Goal: Navigation & Orientation: Find specific page/section

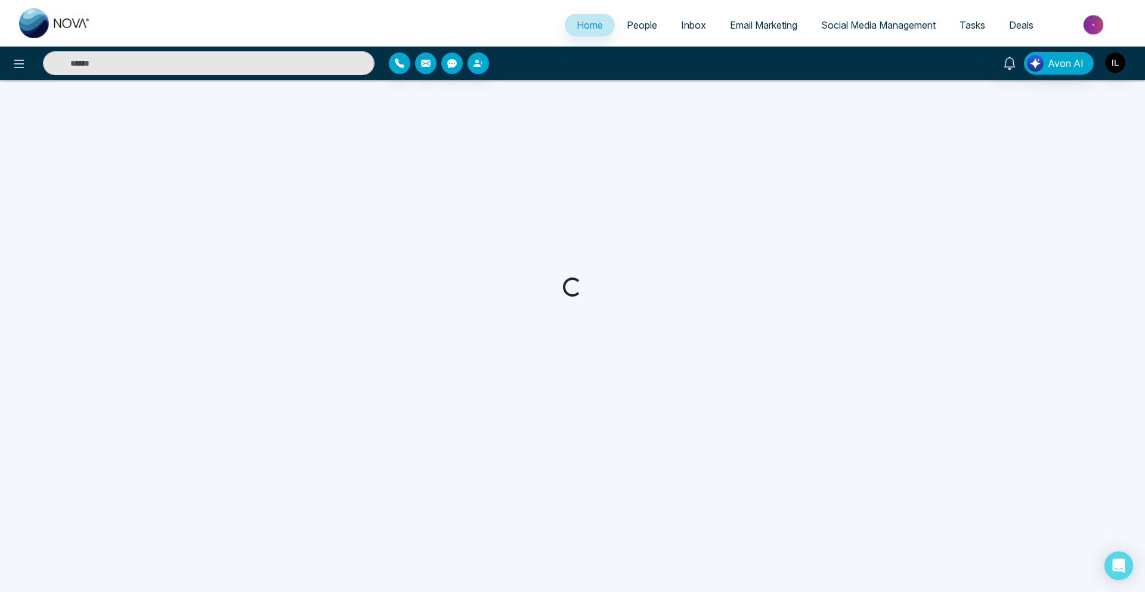
select select "*"
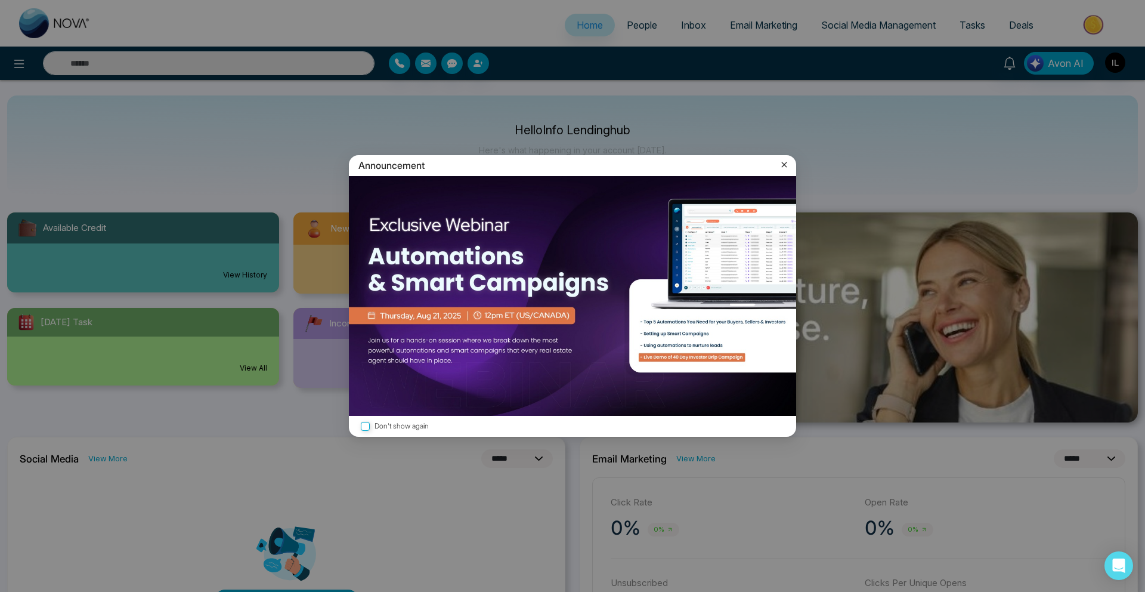
click at [785, 163] on icon at bounding box center [784, 164] width 5 height 5
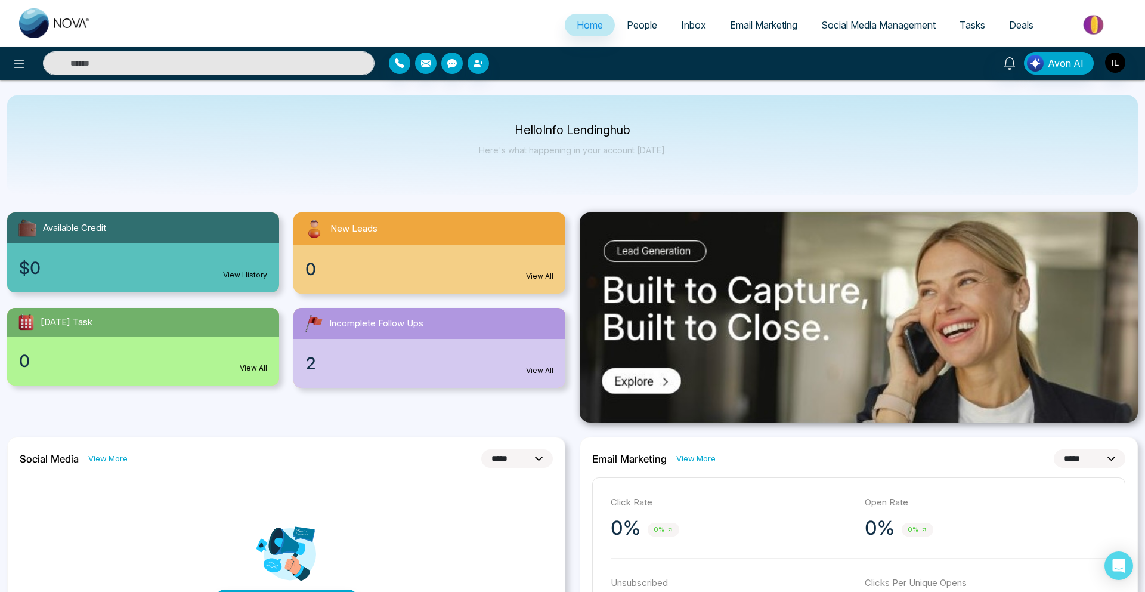
click at [627, 21] on span "People" at bounding box center [642, 25] width 30 height 12
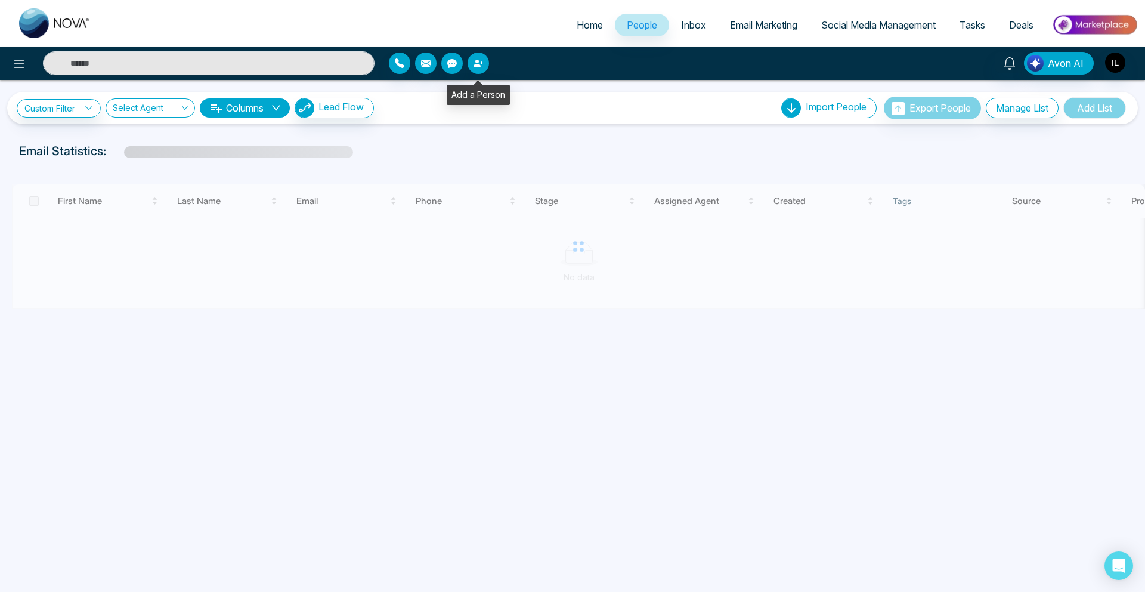
click at [477, 68] on button "button" at bounding box center [478, 62] width 21 height 21
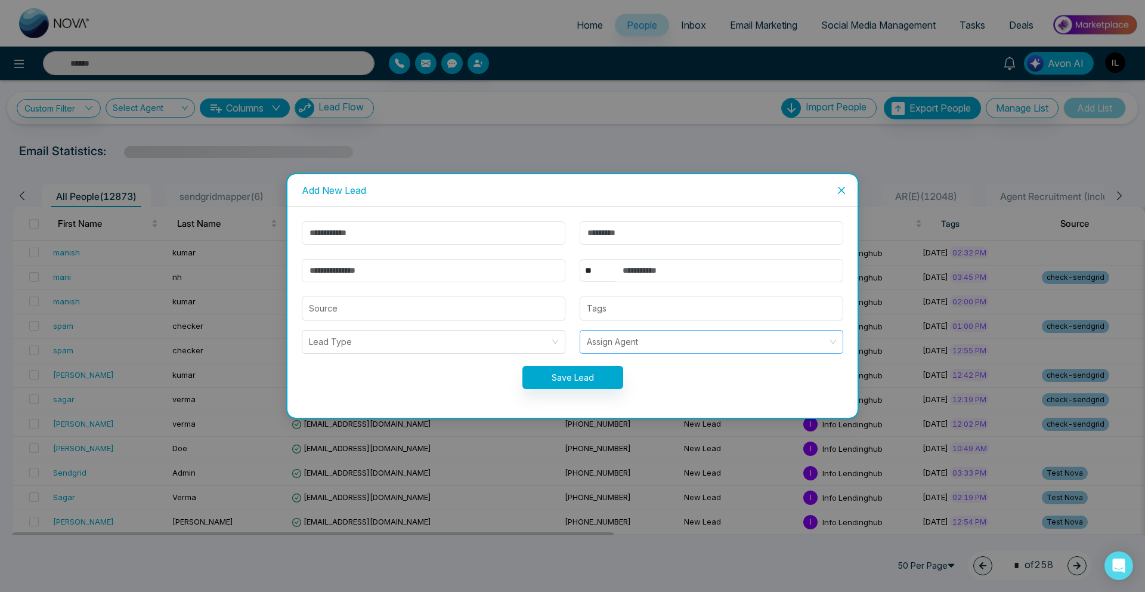
click at [616, 330] on div "Assign Agent" at bounding box center [712, 342] width 264 height 24
click at [608, 342] on input "search" at bounding box center [707, 341] width 241 height 23
click at [842, 190] on icon "close" at bounding box center [841, 190] width 7 height 7
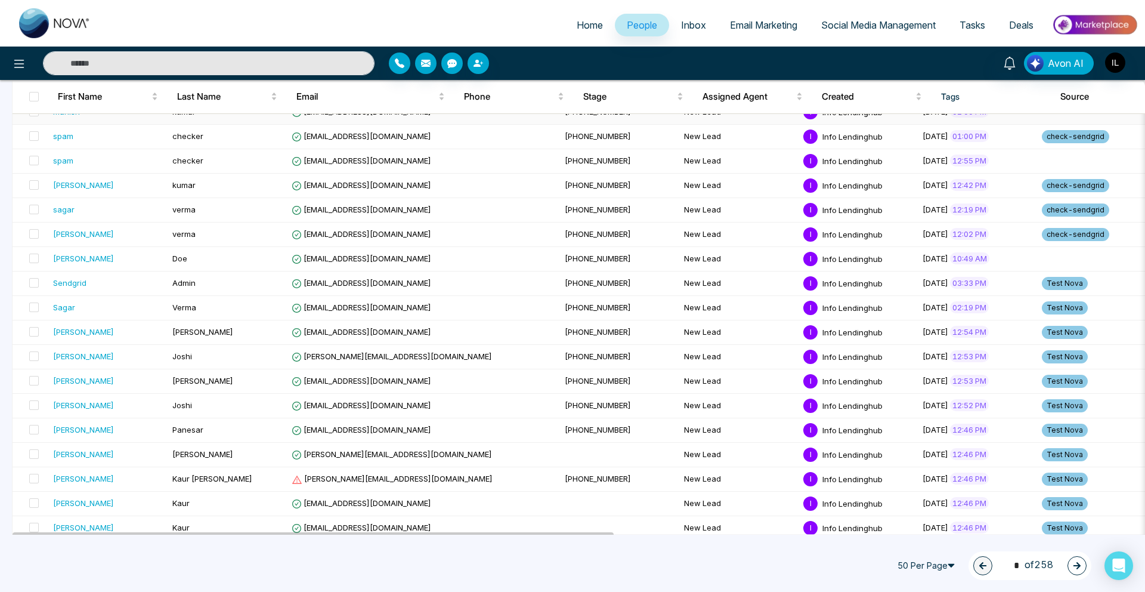
scroll to position [140, 0]
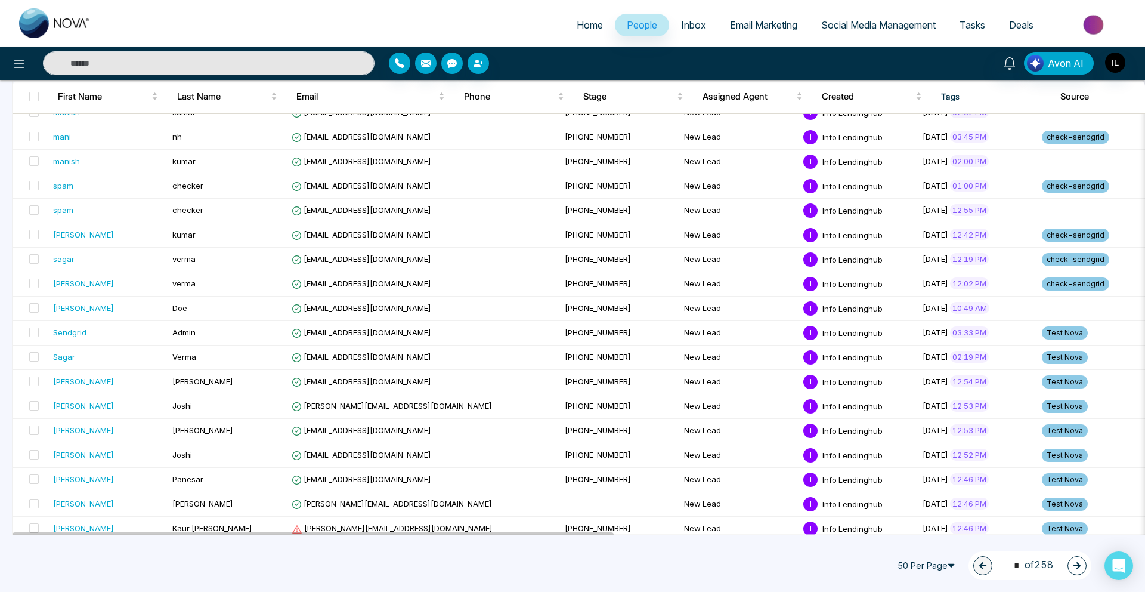
click at [769, 24] on span "Email Marketing" at bounding box center [763, 25] width 67 height 12
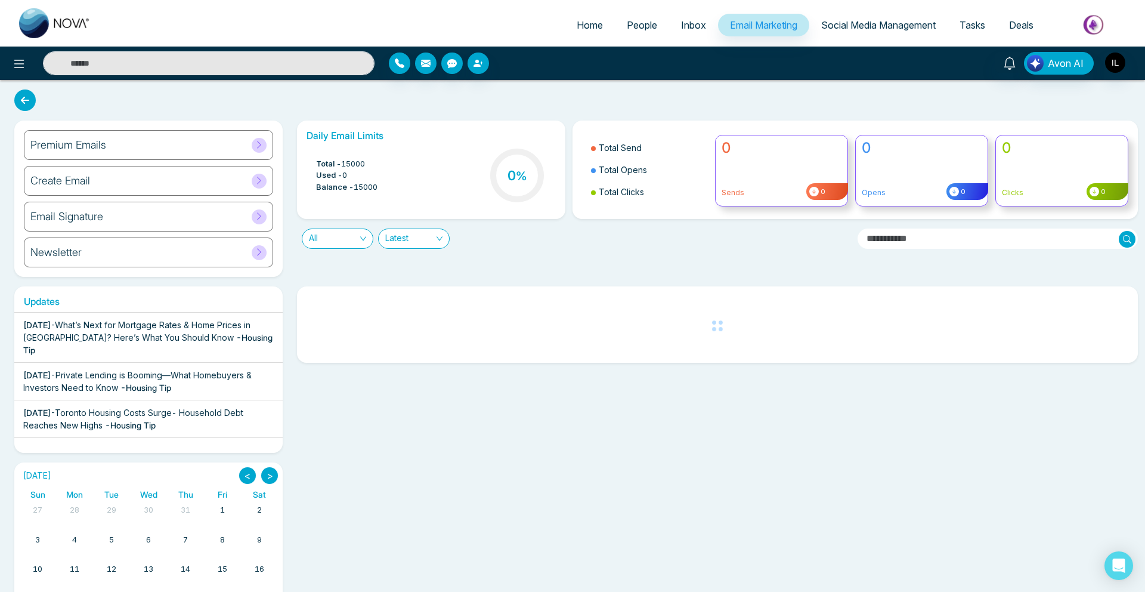
click at [639, 30] on span "People" at bounding box center [642, 25] width 30 height 12
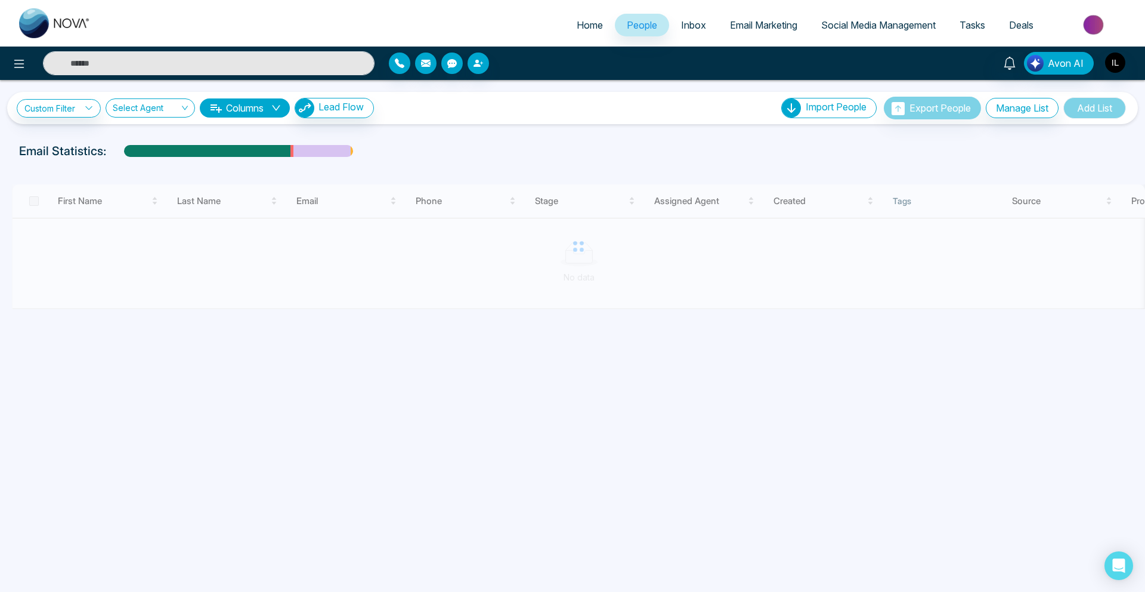
click at [760, 24] on span "Email Marketing" at bounding box center [763, 25] width 67 height 12
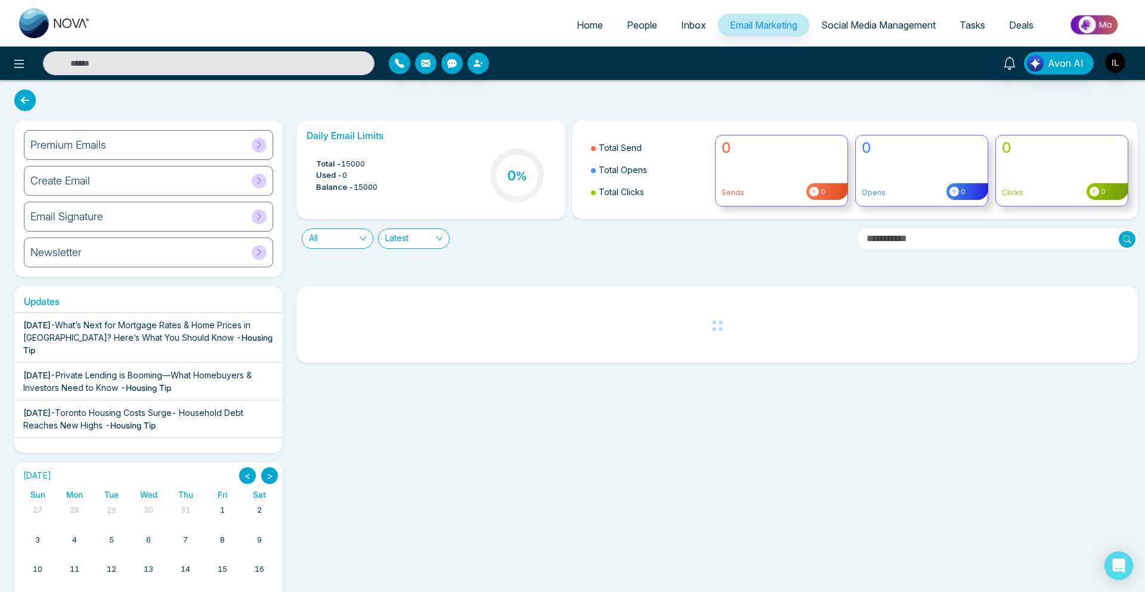
click at [589, 20] on span "Home" at bounding box center [590, 25] width 26 height 12
select select "*"
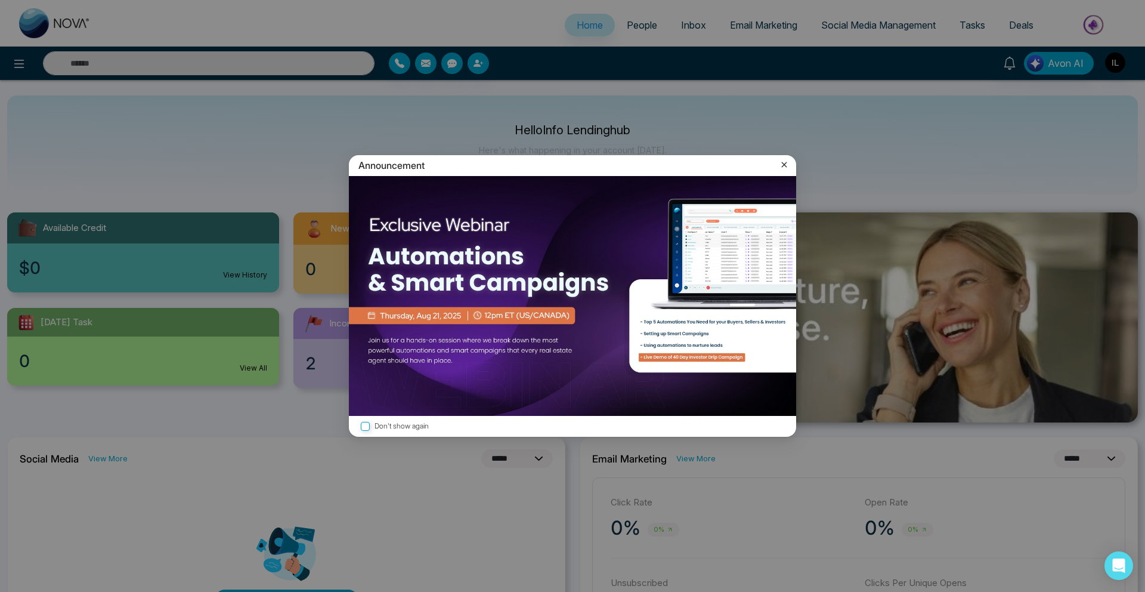
click at [782, 168] on icon at bounding box center [784, 165] width 12 height 12
